Goal: Find specific page/section: Find specific page/section

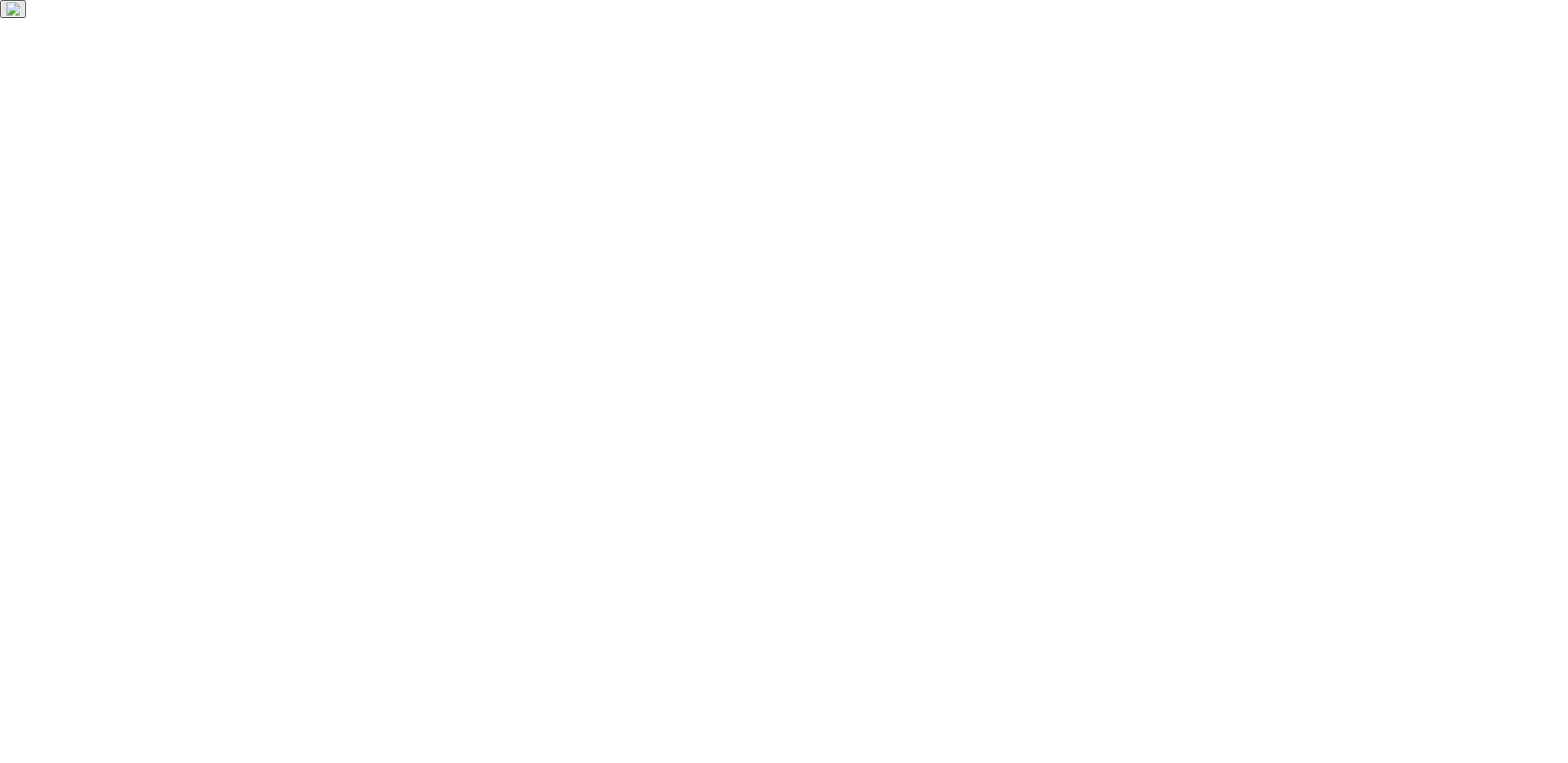
click at [1048, 18] on html at bounding box center [784, 8] width 1568 height 18
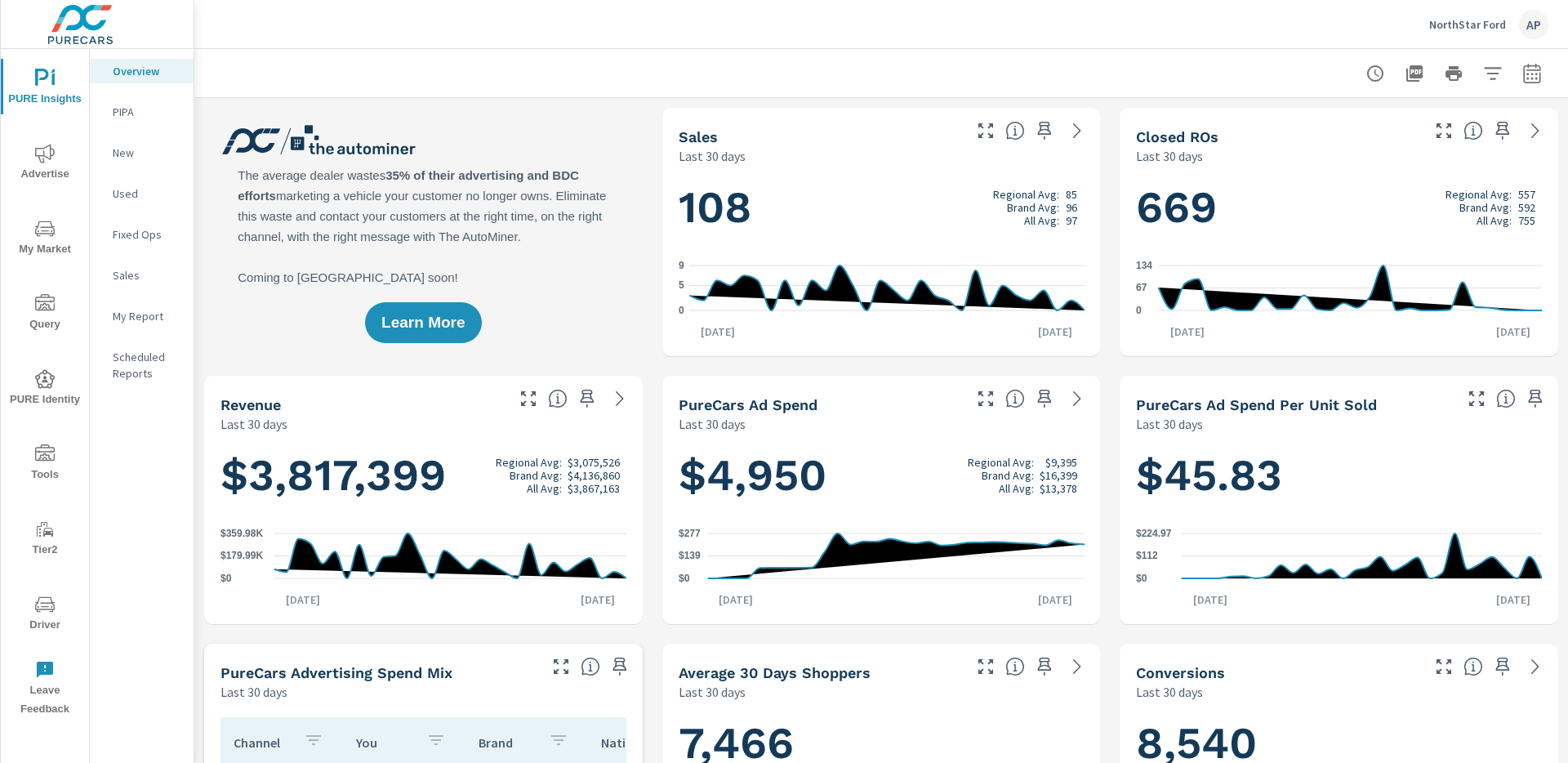
scroll to position [1, 0]
click at [1458, 16] on div "NorthStar Ford AP" at bounding box center [1489, 25] width 119 height 30
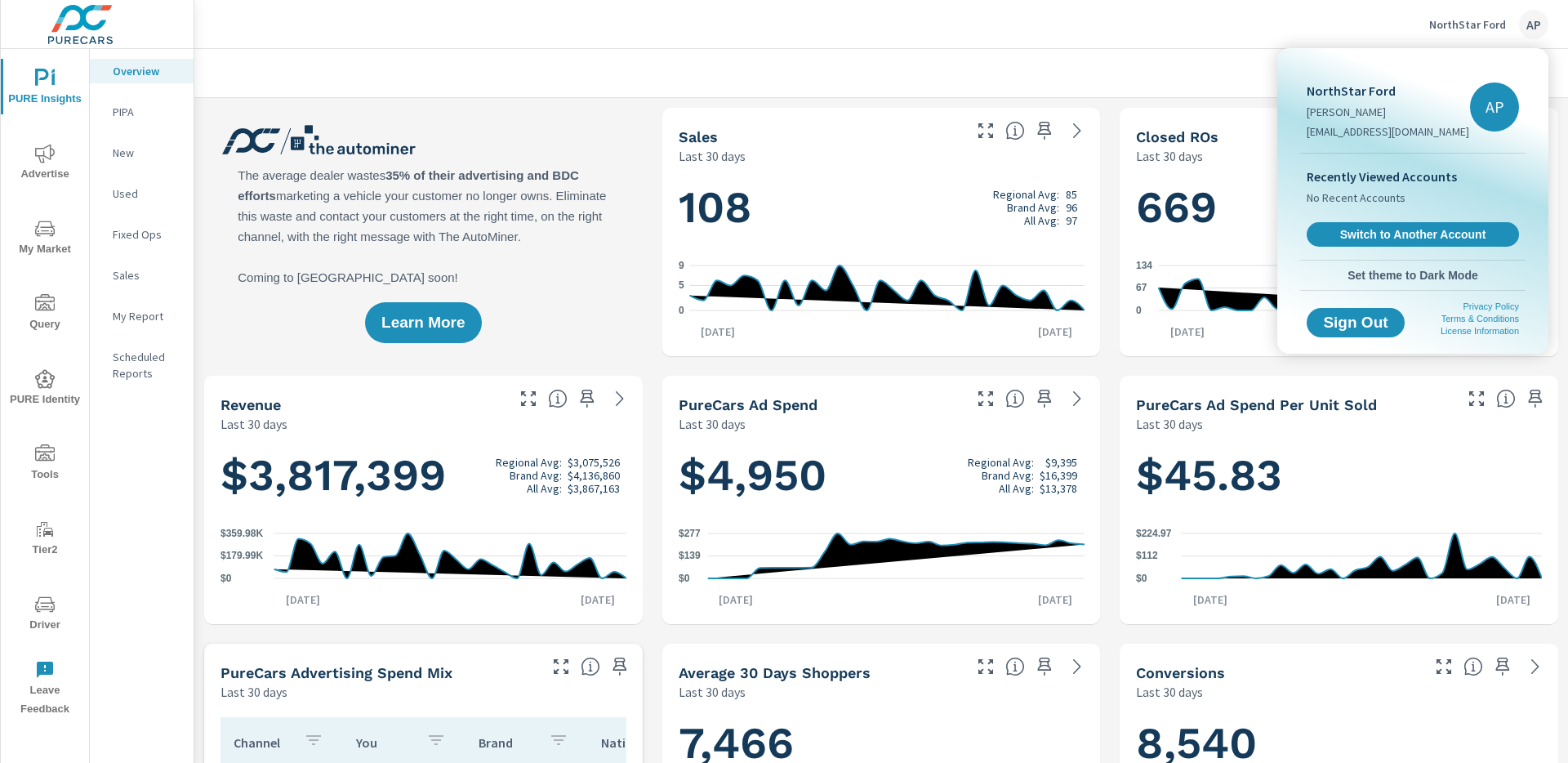
click at [1421, 238] on span "Switch to Another Account" at bounding box center [1412, 234] width 194 height 15
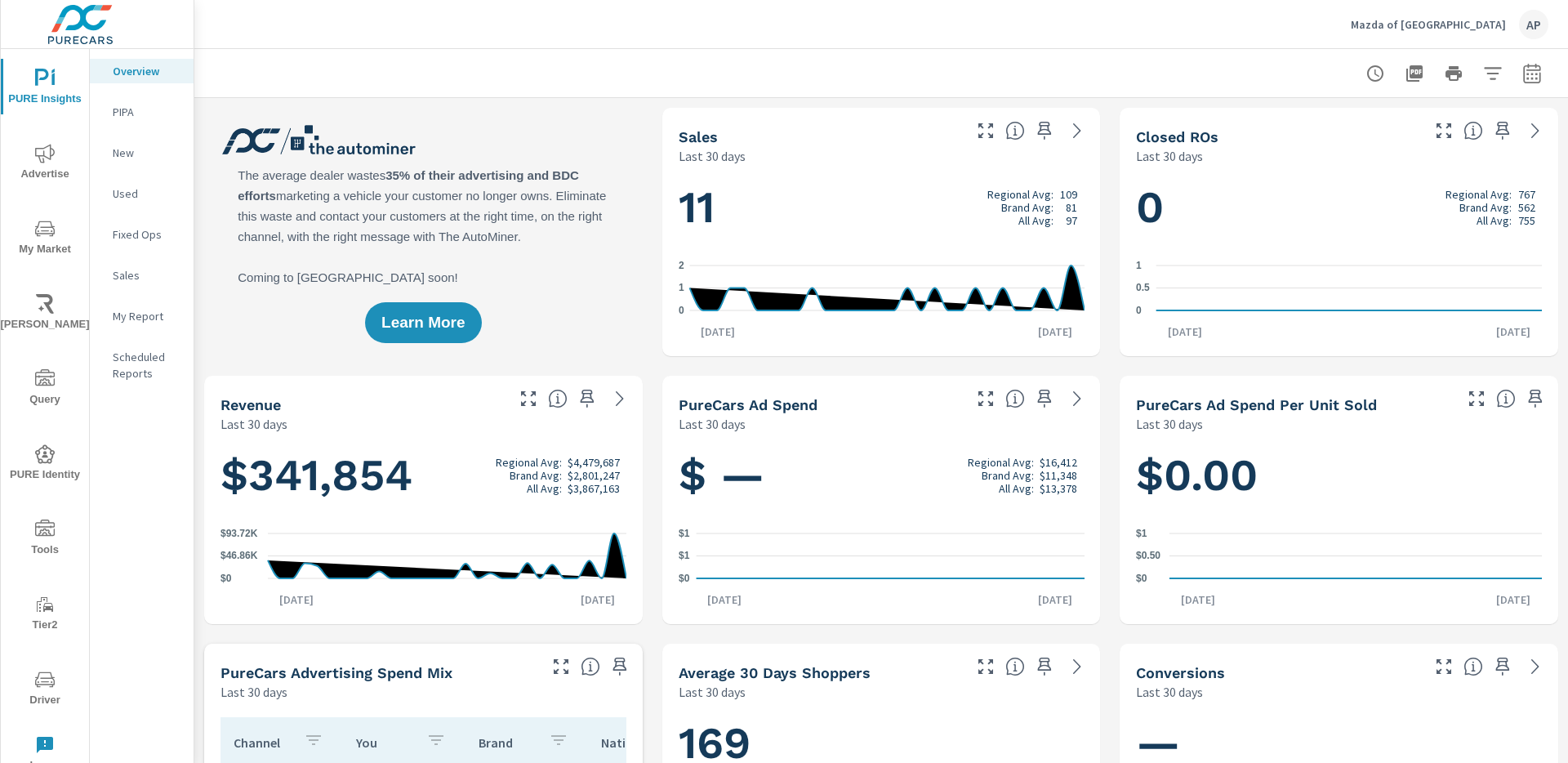
scroll to position [1, 0]
click at [33, 682] on span "Driver" at bounding box center [45, 689] width 78 height 40
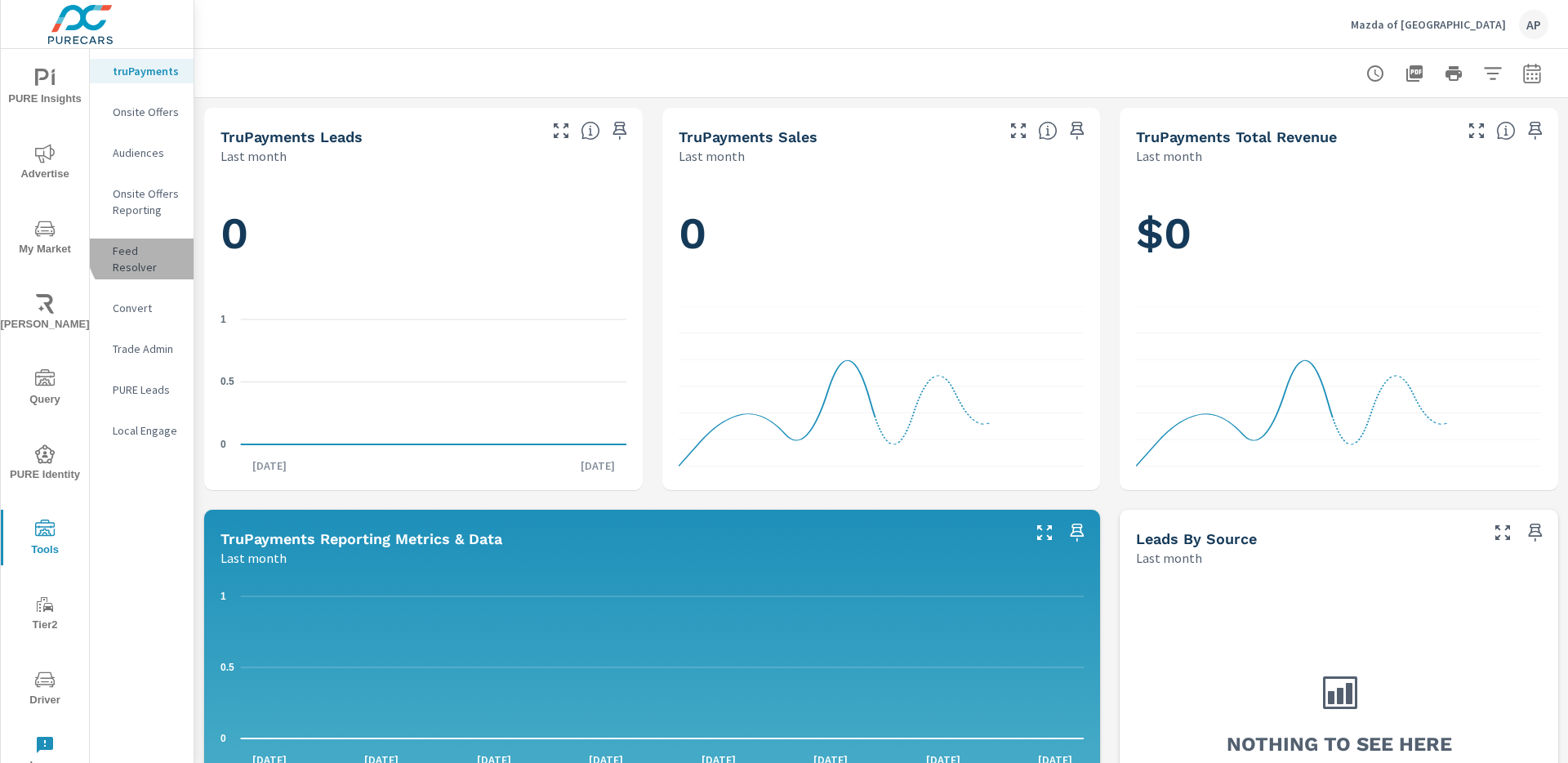
click at [152, 246] on p "Feed Resolver" at bounding box center [146, 258] width 68 height 33
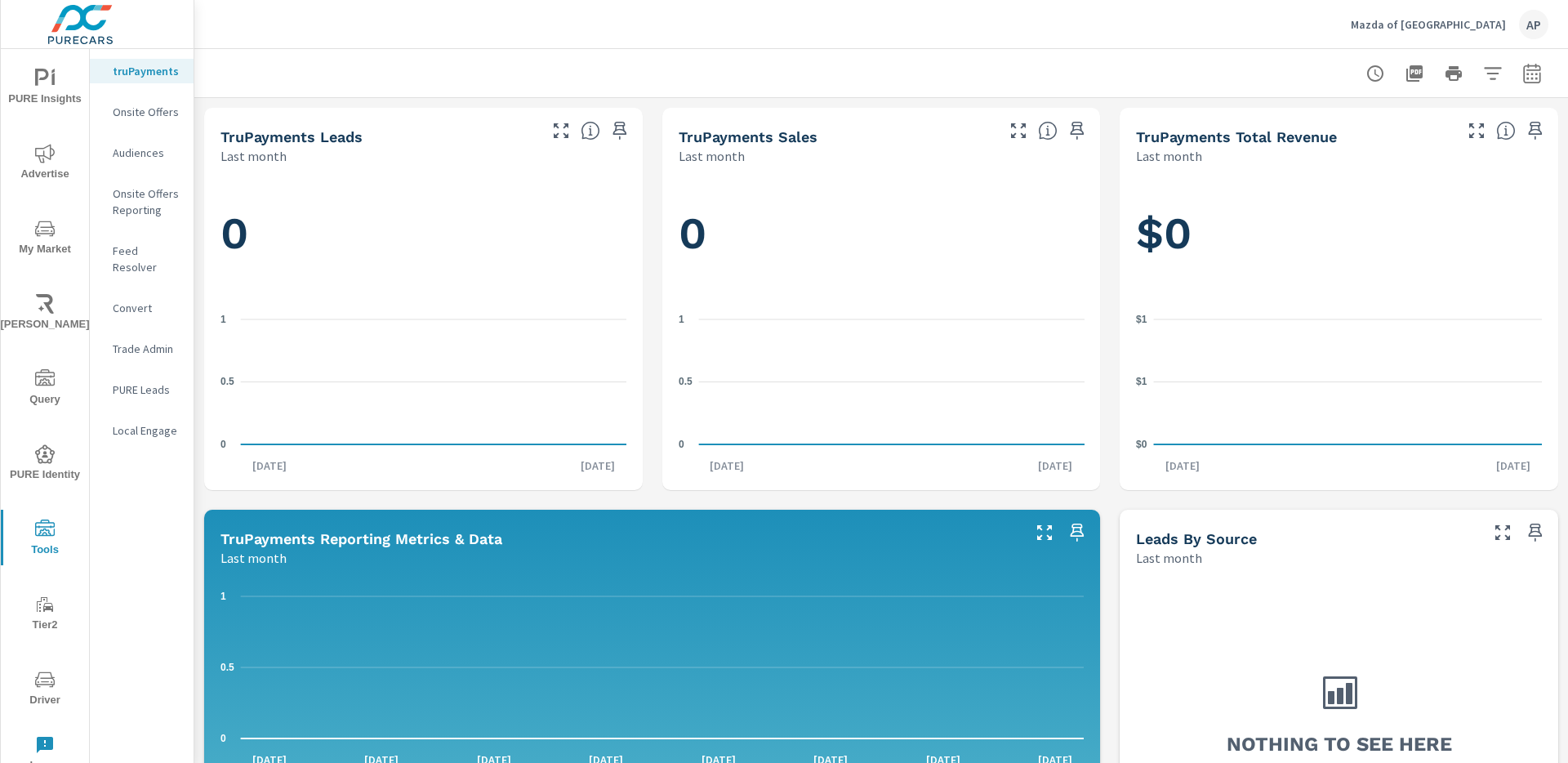
click at [147, 257] on p "Feed Resolver" at bounding box center [146, 258] width 68 height 33
